Goal: Information Seeking & Learning: Learn about a topic

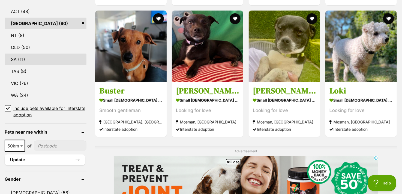
scroll to position [300, 0]
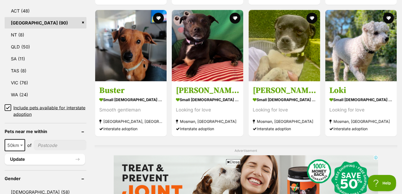
click at [42, 142] on input"] "postcode" at bounding box center [60, 145] width 53 height 10
type input"] "2478"
click at [18, 148] on span "50km" at bounding box center [14, 146] width 19 height 8
select select "250"
click at [73, 158] on button "Update" at bounding box center [45, 159] width 80 height 11
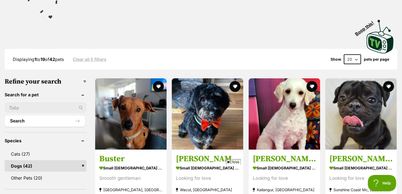
scroll to position [136, 0]
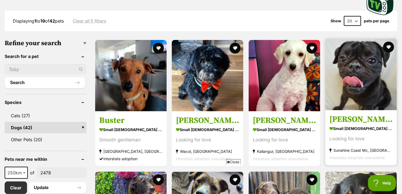
click at [370, 85] on img at bounding box center [360, 74] width 71 height 71
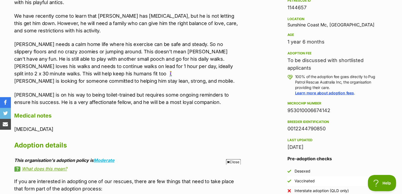
scroll to position [355, 0]
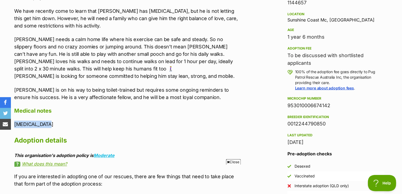
drag, startPoint x: 44, startPoint y: 119, endPoint x: 14, endPoint y: 118, distance: 30.0
click at [14, 118] on div "About Gary Gary is a playful 18-month-old pug (with a sprinkle of cross) who ha…" at bounding box center [124, 92] width 231 height 278
copy p "Hip dysplasia"
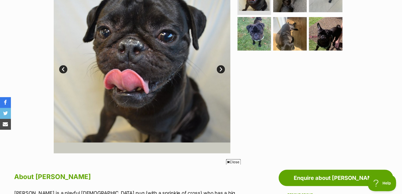
scroll to position [82, 0]
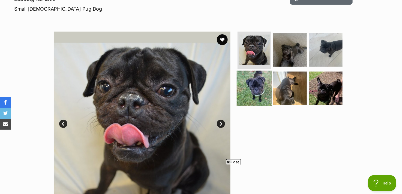
click at [259, 92] on img at bounding box center [254, 88] width 35 height 35
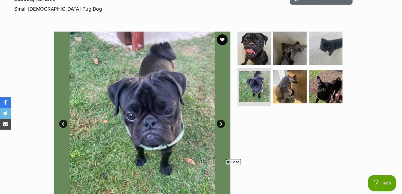
click at [220, 124] on link "Next" at bounding box center [221, 124] width 8 height 8
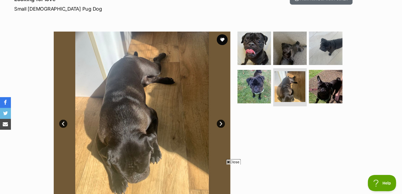
click at [220, 124] on link "Next" at bounding box center [221, 124] width 8 height 8
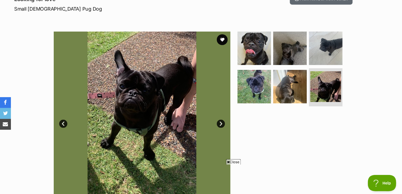
click at [221, 123] on link "Next" at bounding box center [221, 124] width 8 height 8
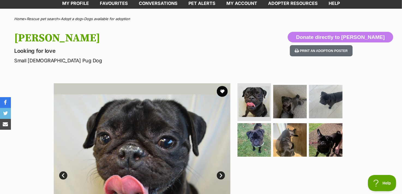
scroll to position [0, 0]
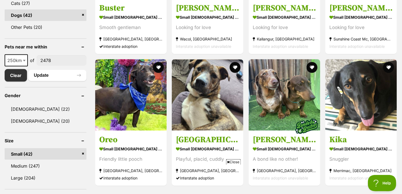
scroll to position [273, 0]
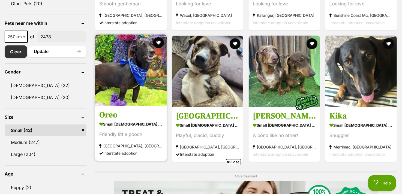
click at [127, 91] on img at bounding box center [130, 70] width 71 height 71
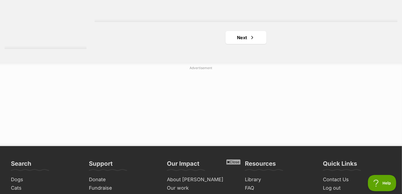
scroll to position [1061, 0]
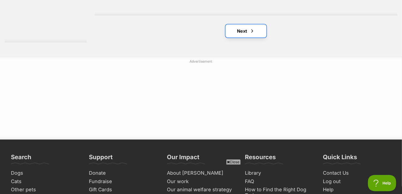
click at [241, 30] on link "Next" at bounding box center [246, 31] width 41 height 13
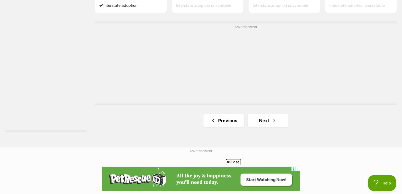
scroll to position [982, 0]
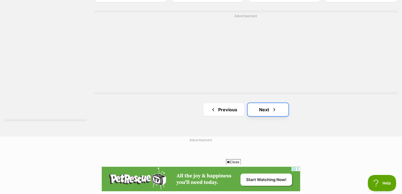
click at [274, 112] on span "Next page" at bounding box center [274, 110] width 5 height 7
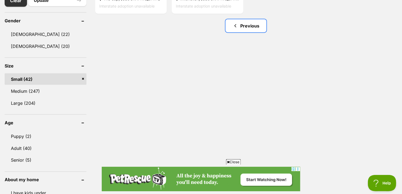
scroll to position [245, 0]
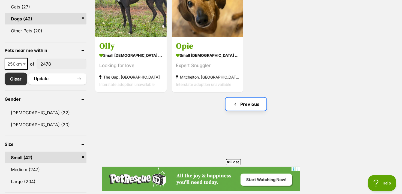
click at [245, 110] on link "Previous" at bounding box center [246, 104] width 41 height 13
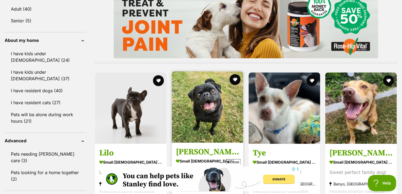
click at [225, 115] on img at bounding box center [207, 107] width 71 height 71
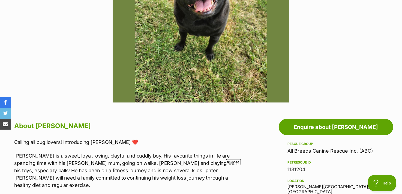
scroll to position [273, 0]
